Goal: Task Accomplishment & Management: Use online tool/utility

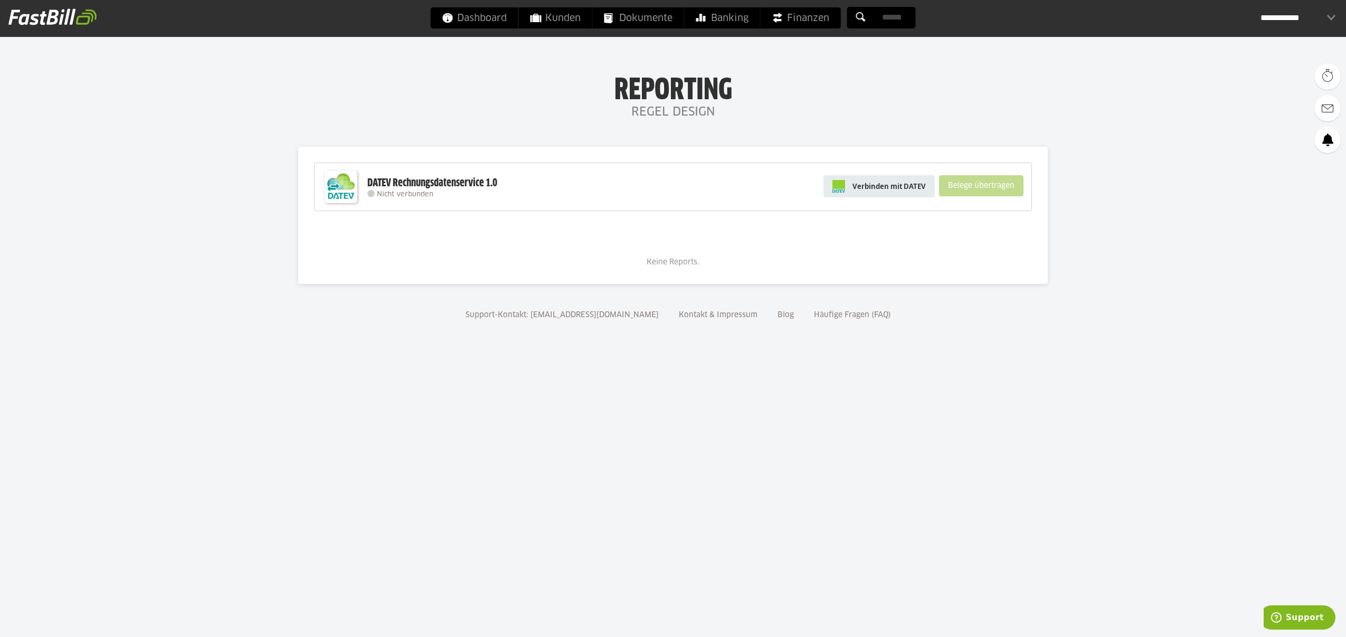
click at [907, 191] on span "Verbinden mit DATEV" at bounding box center [888, 186] width 73 height 11
click at [426, 188] on div "DATEV Rechnungsdatenservice 1.0" at bounding box center [432, 183] width 130 height 14
click at [882, 190] on span "Verbinden mit DATEV" at bounding box center [888, 186] width 73 height 11
click at [890, 187] on span "Verbinden mit DATEV" at bounding box center [888, 186] width 73 height 11
